Goal: Task Accomplishment & Management: Complete application form

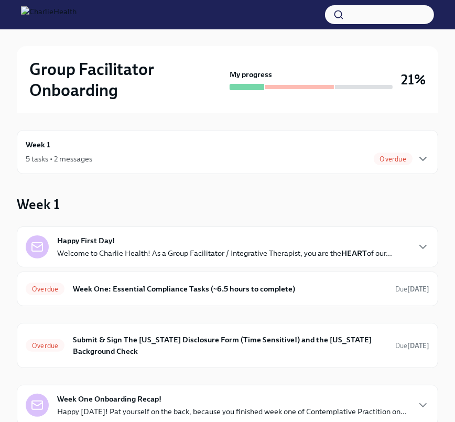
click at [162, 145] on div "Week 1 5 tasks • 2 messages Overdue" at bounding box center [227, 152] width 403 height 26
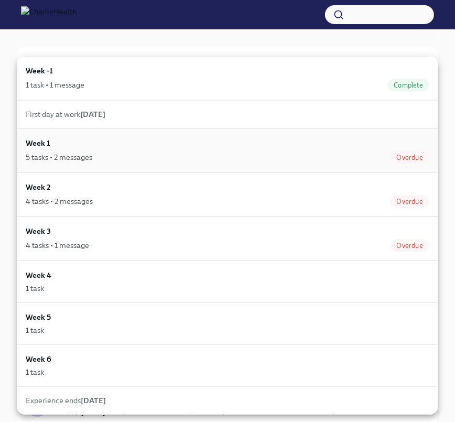
click at [140, 149] on div "Week 1 5 tasks • 2 messages Overdue" at bounding box center [227, 150] width 403 height 26
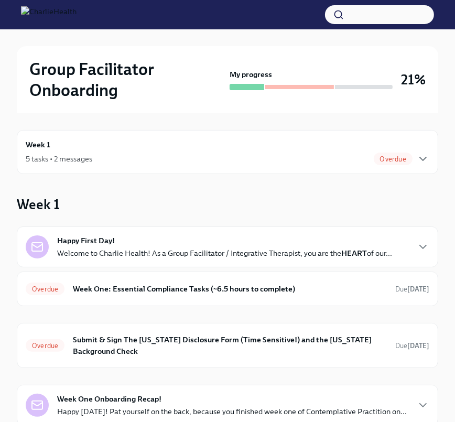
click at [182, 260] on div "Happy First Day! Welcome to Charlie Health! As a Group Facilitator / Integrativ…" at bounding box center [227, 246] width 421 height 41
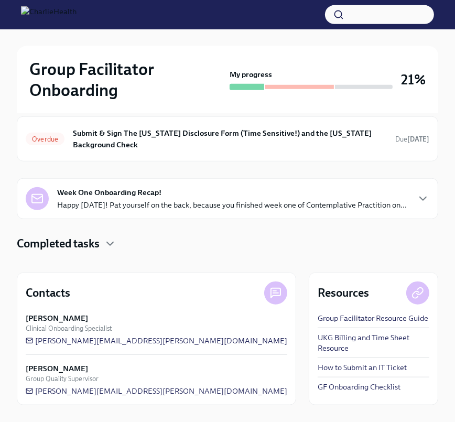
scroll to position [644, 0]
click at [208, 200] on p "Happy [DATE]! Pat yourself on the back, because you finished week one of Contem…" at bounding box center [231, 205] width 349 height 10
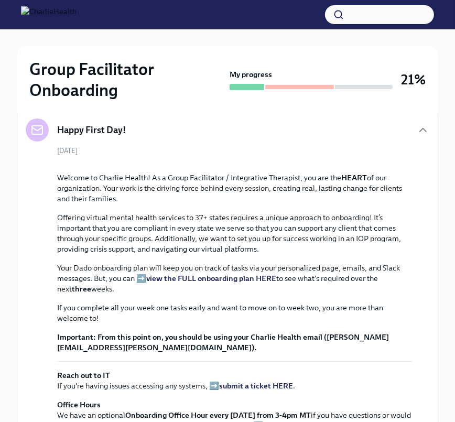
scroll to position [0, 0]
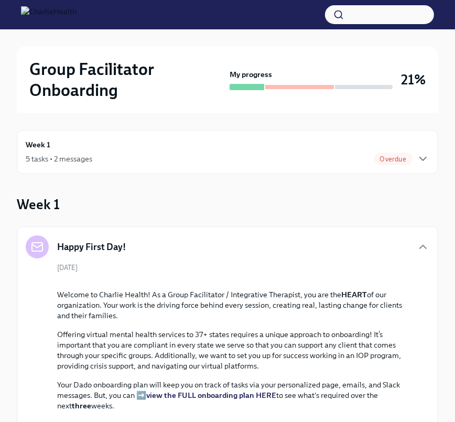
click at [395, 160] on span "Overdue" at bounding box center [392, 159] width 39 height 8
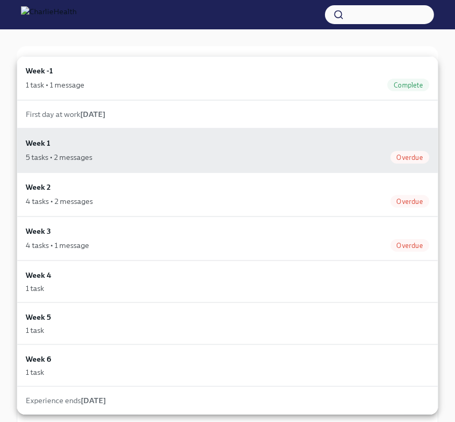
click at [341, 118] on div "First day at work [DATE]" at bounding box center [227, 114] width 403 height 10
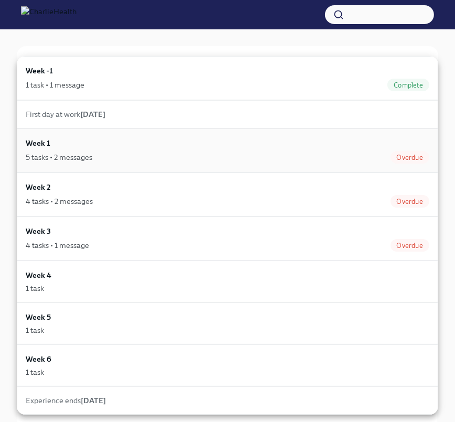
click at [330, 157] on div "5 tasks • 2 messages Overdue" at bounding box center [227, 157] width 403 height 13
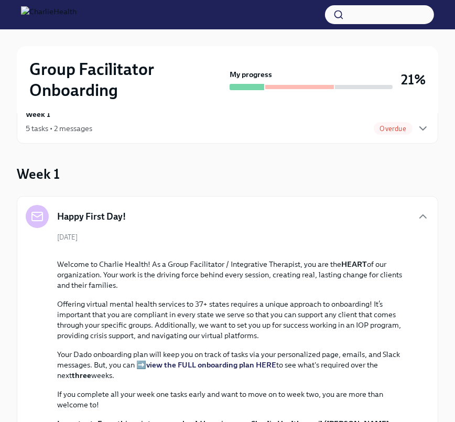
scroll to position [31, 0]
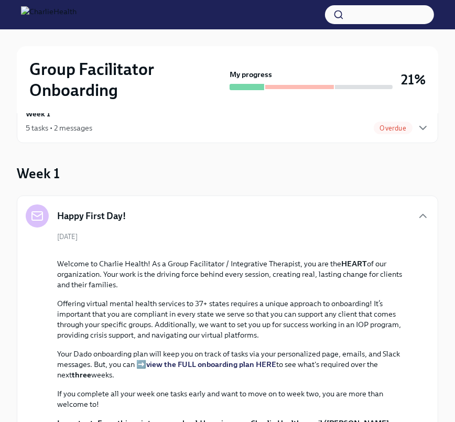
click at [411, 222] on div "Happy First Day!" at bounding box center [227, 215] width 403 height 23
click at [387, 130] on span "Overdue" at bounding box center [392, 128] width 39 height 8
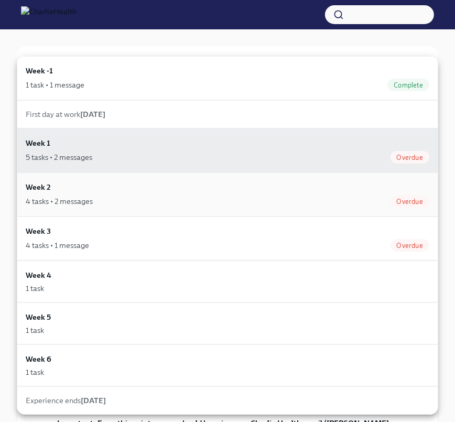
click at [332, 193] on div "Week 2 4 tasks • 2 messages Overdue" at bounding box center [227, 194] width 403 height 26
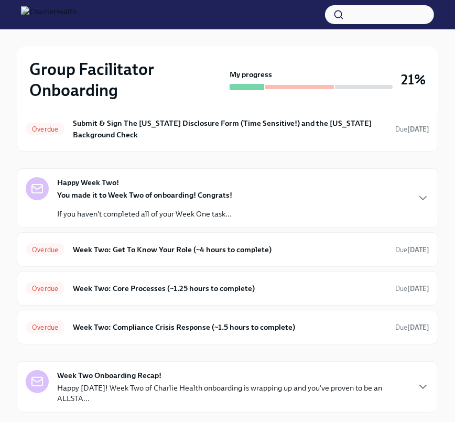
scroll to position [121, 0]
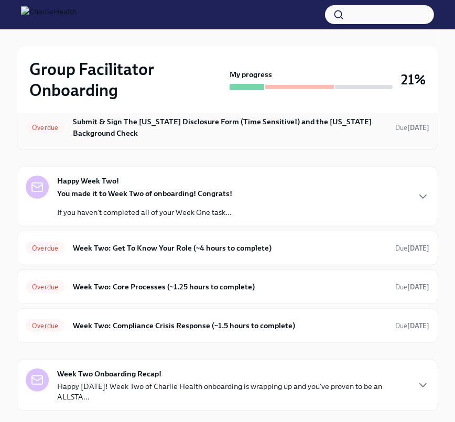
click at [297, 135] on h6 "Submit & Sign The [US_STATE] Disclosure Form (Time Sensitive!) and the [US_STAT…" at bounding box center [230, 127] width 314 height 23
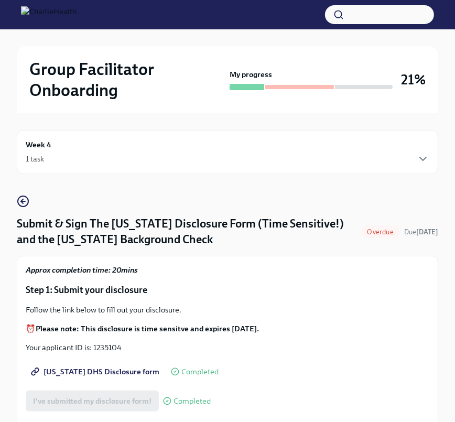
click at [216, 150] on div "Week 4 1 task" at bounding box center [227, 152] width 403 height 26
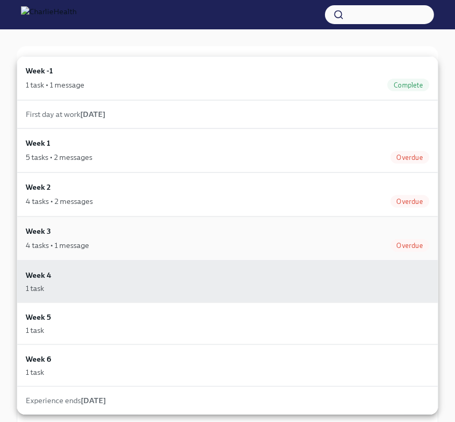
click at [157, 237] on div "Week 3 4 tasks • 1 message Overdue" at bounding box center [227, 238] width 403 height 26
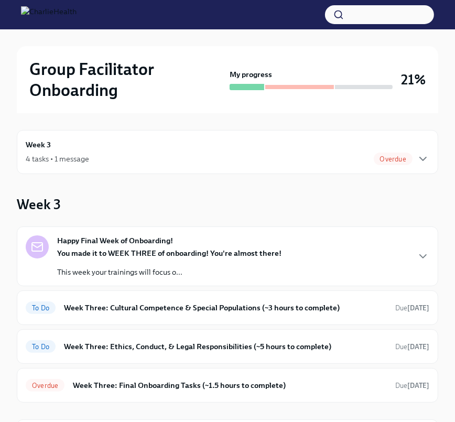
click at [197, 160] on div "4 tasks • 1 message Overdue" at bounding box center [227, 158] width 403 height 13
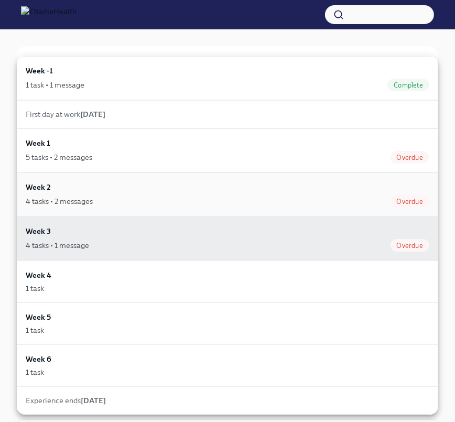
click at [176, 176] on div "Week 2 4 tasks • 2 messages Overdue" at bounding box center [227, 194] width 421 height 44
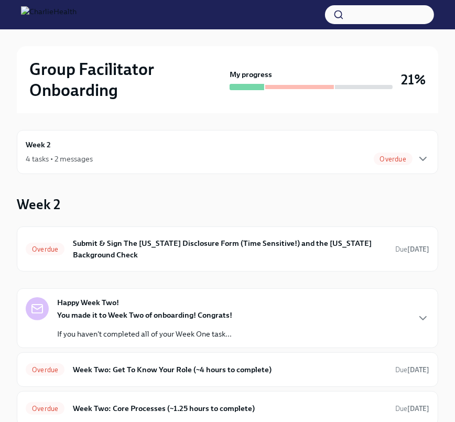
click at [242, 158] on div "4 tasks • 2 messages Overdue" at bounding box center [227, 158] width 403 height 13
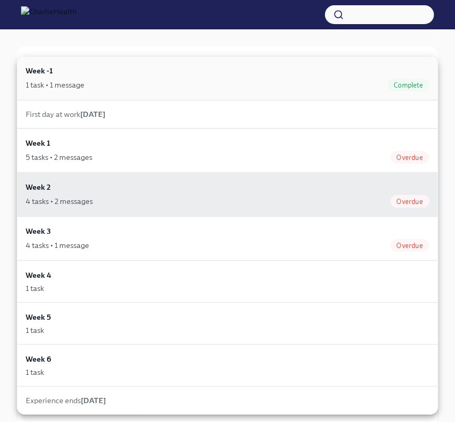
click at [239, 91] on div "Week -1 1 task • 1 message Complete" at bounding box center [227, 78] width 421 height 44
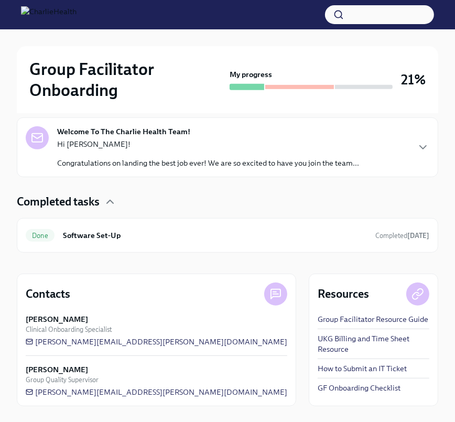
scroll to position [231, 0]
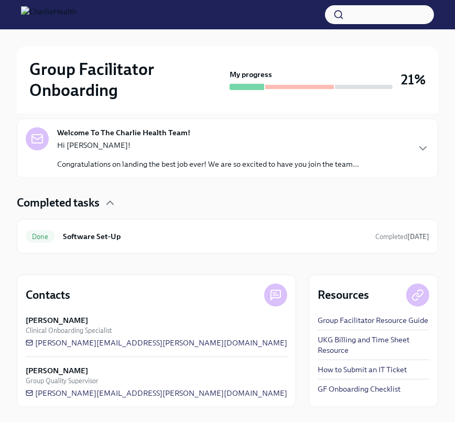
click at [335, 151] on div "Hi [PERSON_NAME]! Congratulations on landing the best job ever! We are so excit…" at bounding box center [208, 154] width 302 height 29
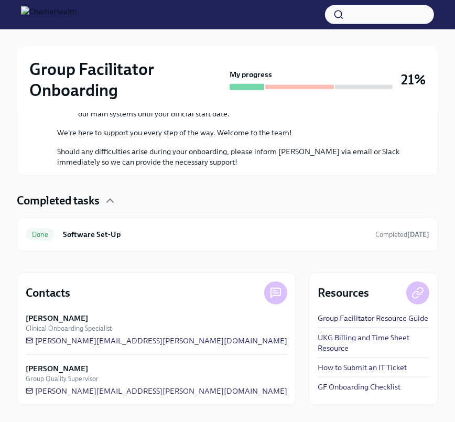
scroll to position [708, 0]
click at [301, 240] on div "Done Software Set-Up Completed [DATE]" at bounding box center [227, 234] width 403 height 17
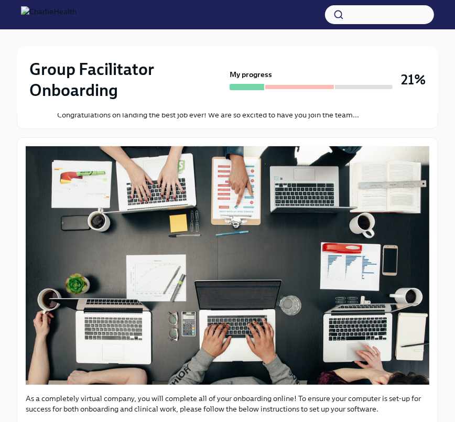
scroll to position [394, 0]
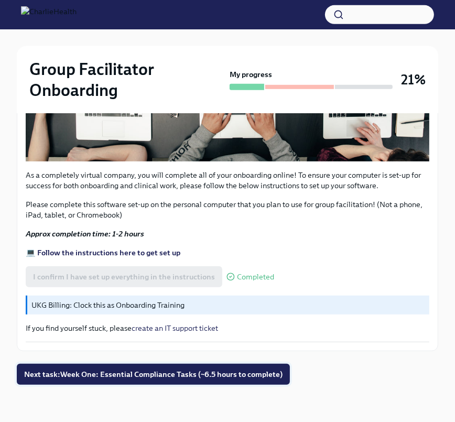
click at [233, 370] on span "Next task : Week One: Essential Compliance Tasks (~6.5 hours to complete)" at bounding box center [153, 374] width 258 height 10
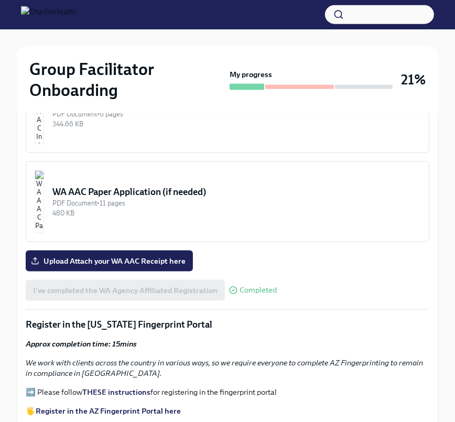
scroll to position [913, 0]
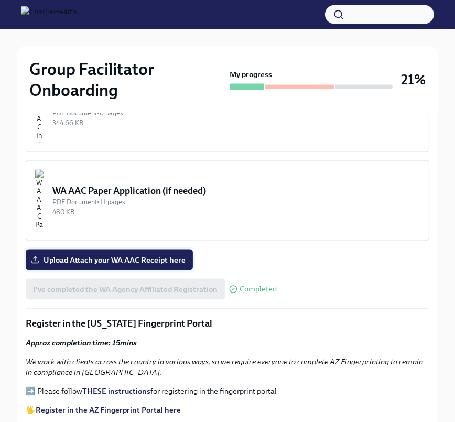
click at [165, 255] on span "Upload Attach your WA AAC Receipt here" at bounding box center [109, 260] width 152 height 10
click at [0, 0] on input "Upload Attach your WA AAC Receipt here" at bounding box center [0, 0] width 0 height 0
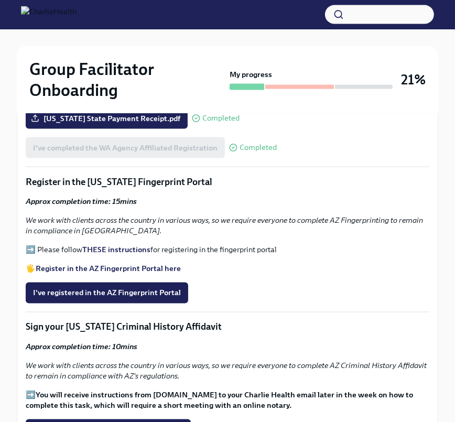
scroll to position [1053, 0]
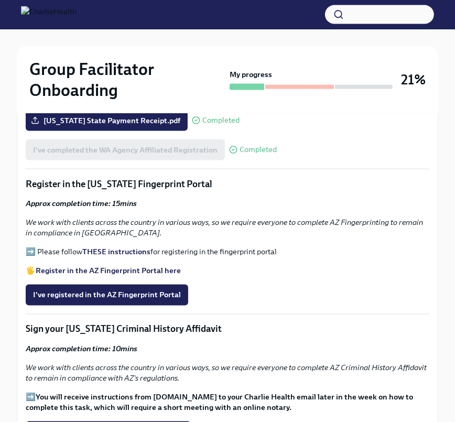
click at [130, 247] on strong "THESE instructions" at bounding box center [116, 251] width 68 height 9
click at [124, 266] on strong "Register in the AZ Fingerprint Portal here" at bounding box center [108, 270] width 145 height 9
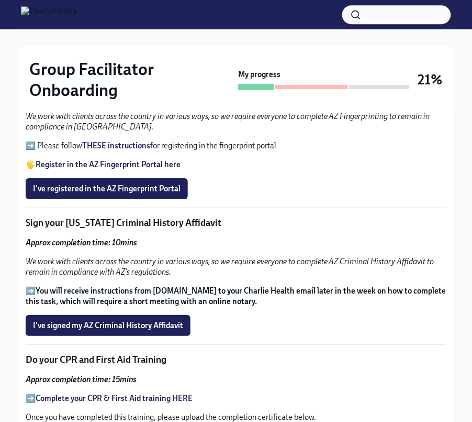
scroll to position [1159, 0]
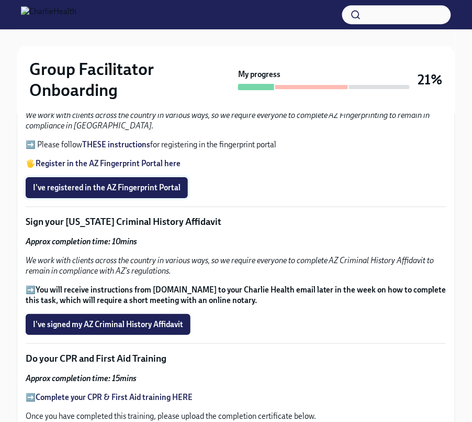
click at [120, 189] on span "I've registered in the AZ Fingerprint Portal" at bounding box center [107, 187] width 148 height 10
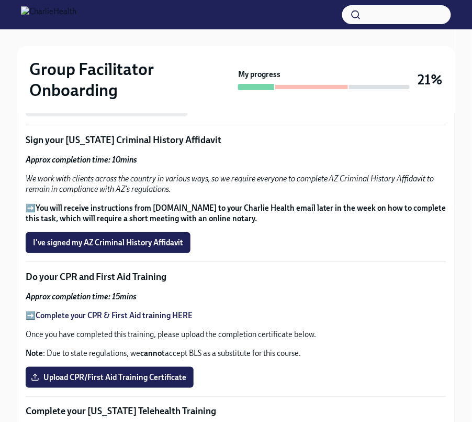
scroll to position [1242, 0]
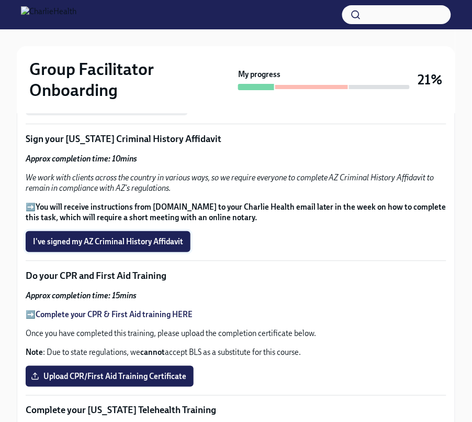
click at [105, 236] on span "I've signed my AZ Criminal History Affidavit" at bounding box center [108, 241] width 150 height 10
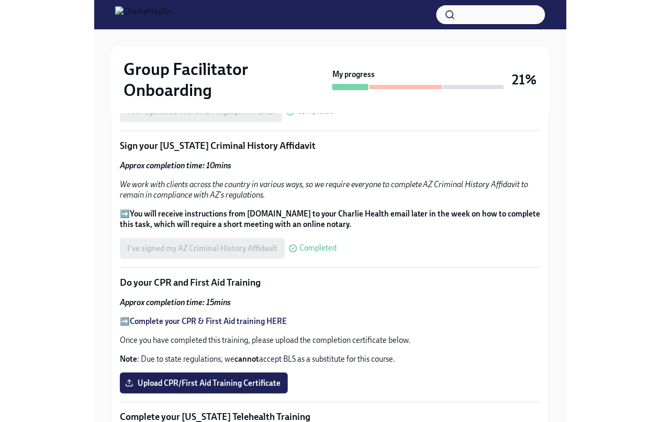
scroll to position [18, 0]
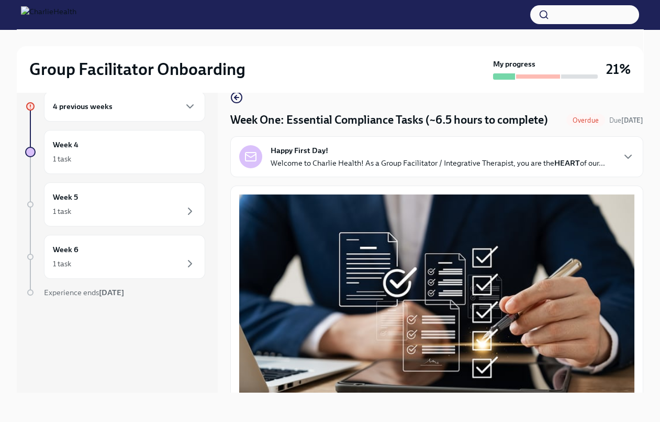
click at [111, 103] on h6 "4 previous weeks" at bounding box center [83, 107] width 60 height 12
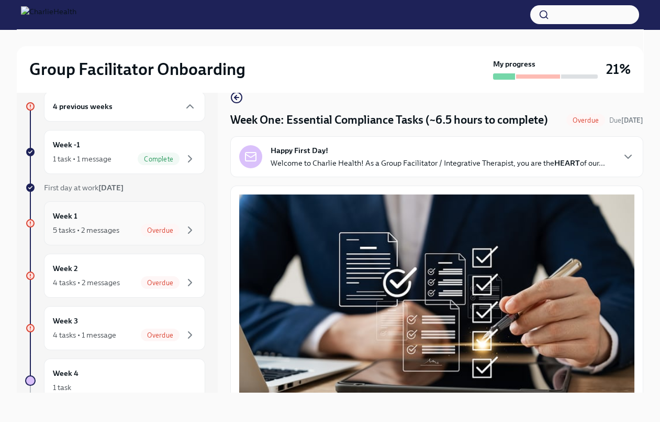
click at [106, 228] on div "5 tasks • 2 messages" at bounding box center [86, 230] width 67 height 10
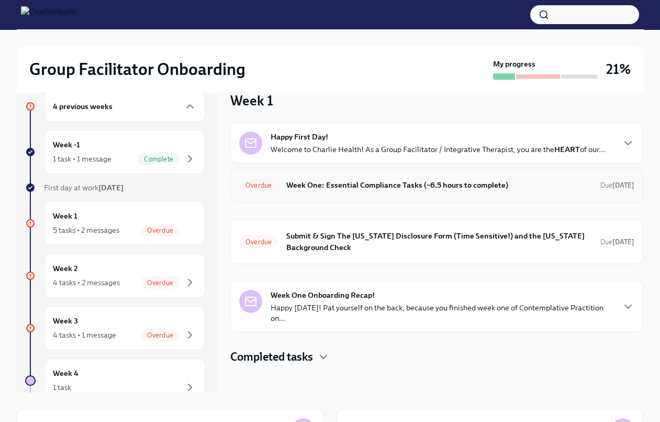
click at [303, 188] on h6 "Week One: Essential Compliance Tasks (~6.5 hours to complete)" at bounding box center [439, 185] width 306 height 12
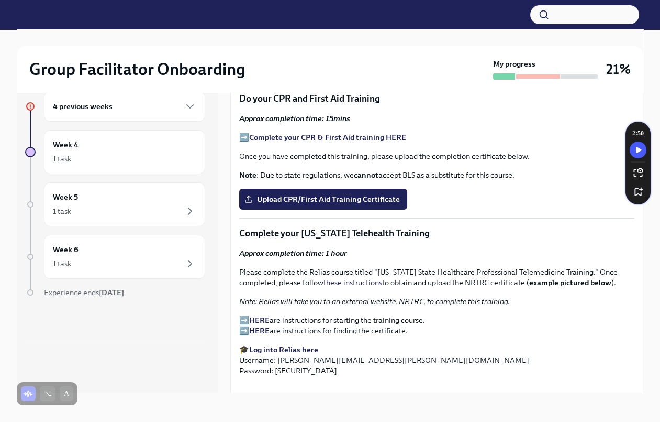
scroll to position [1334, 0]
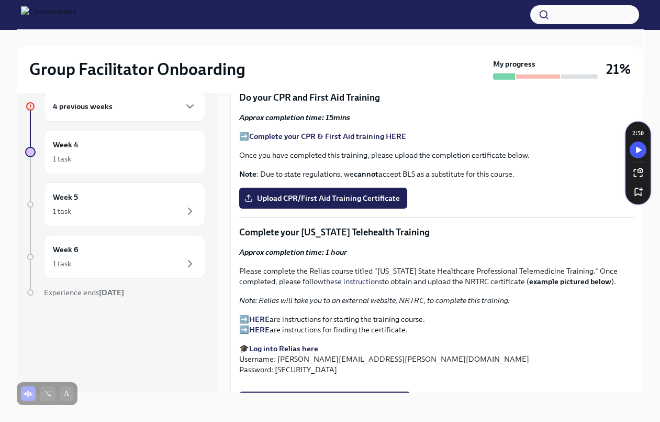
click at [375, 138] on strong "Complete your CPR & First Aid training HERE" at bounding box center [327, 135] width 157 height 9
click at [314, 198] on span "Upload CPR/First Aid Training Certificate" at bounding box center [323, 198] width 153 height 10
click at [0, 0] on input "Upload CPR/First Aid Training Certificate" at bounding box center [0, 0] width 0 height 0
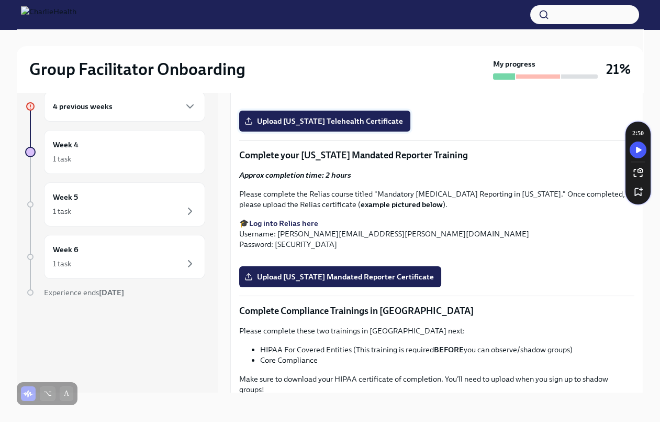
scroll to position [1507, 0]
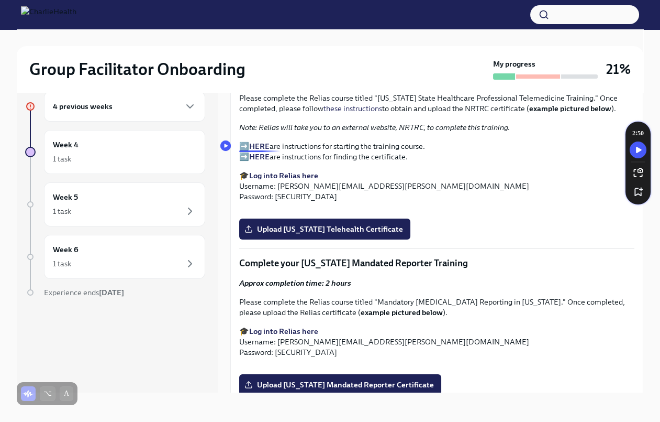
click at [266, 143] on strong "HERE" at bounding box center [259, 145] width 20 height 9
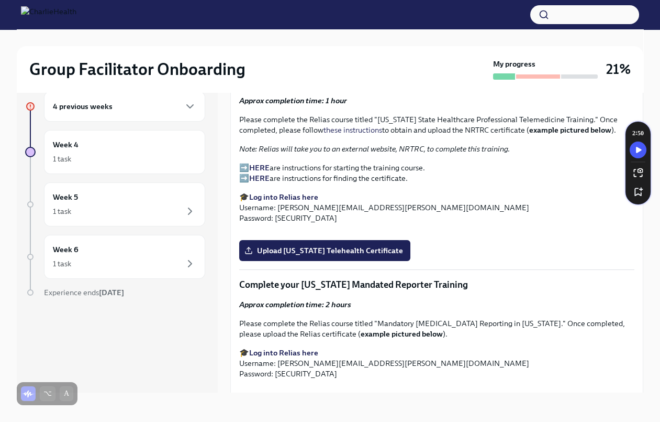
scroll to position [1486, 0]
